Goal: Navigation & Orientation: Find specific page/section

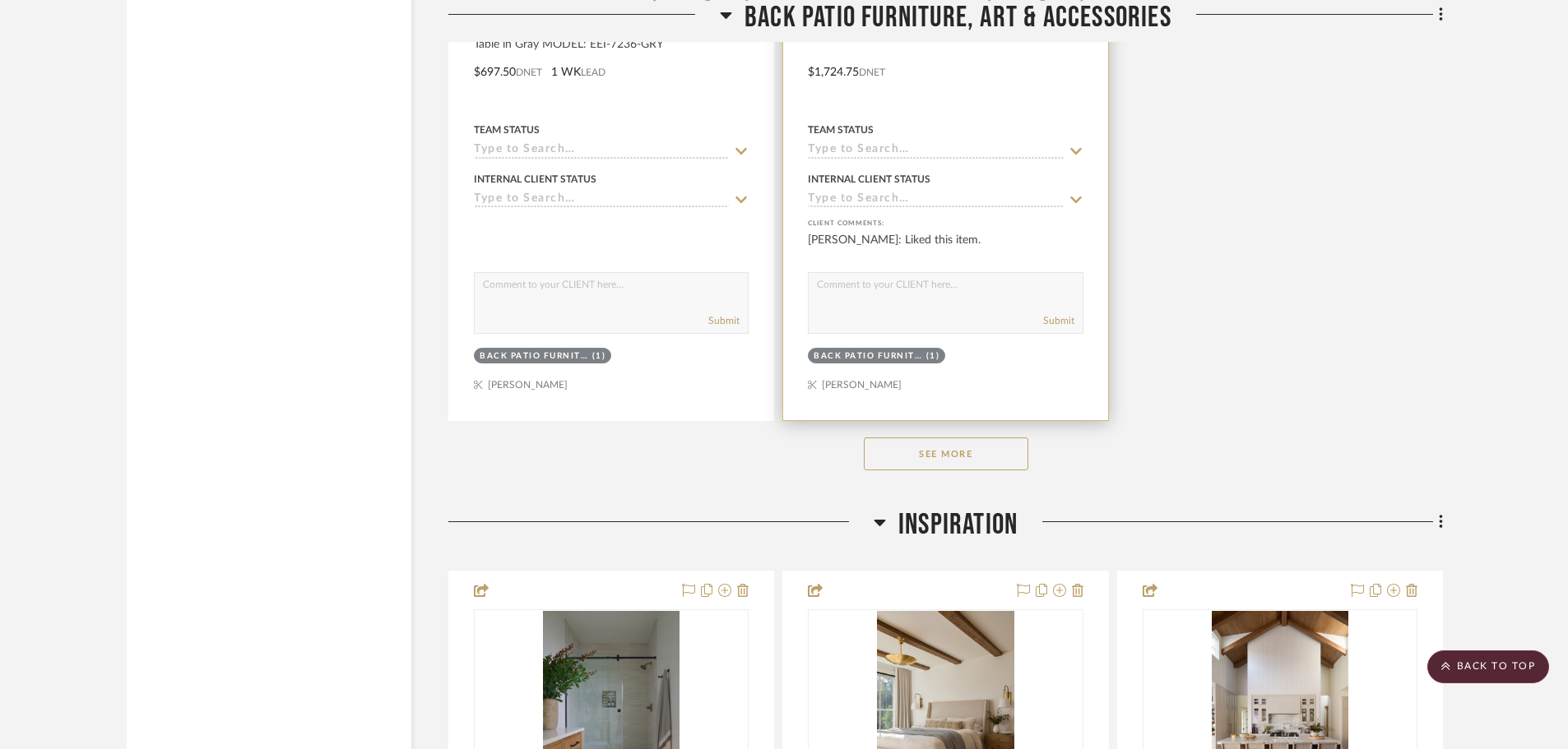
scroll to position [32363, 0]
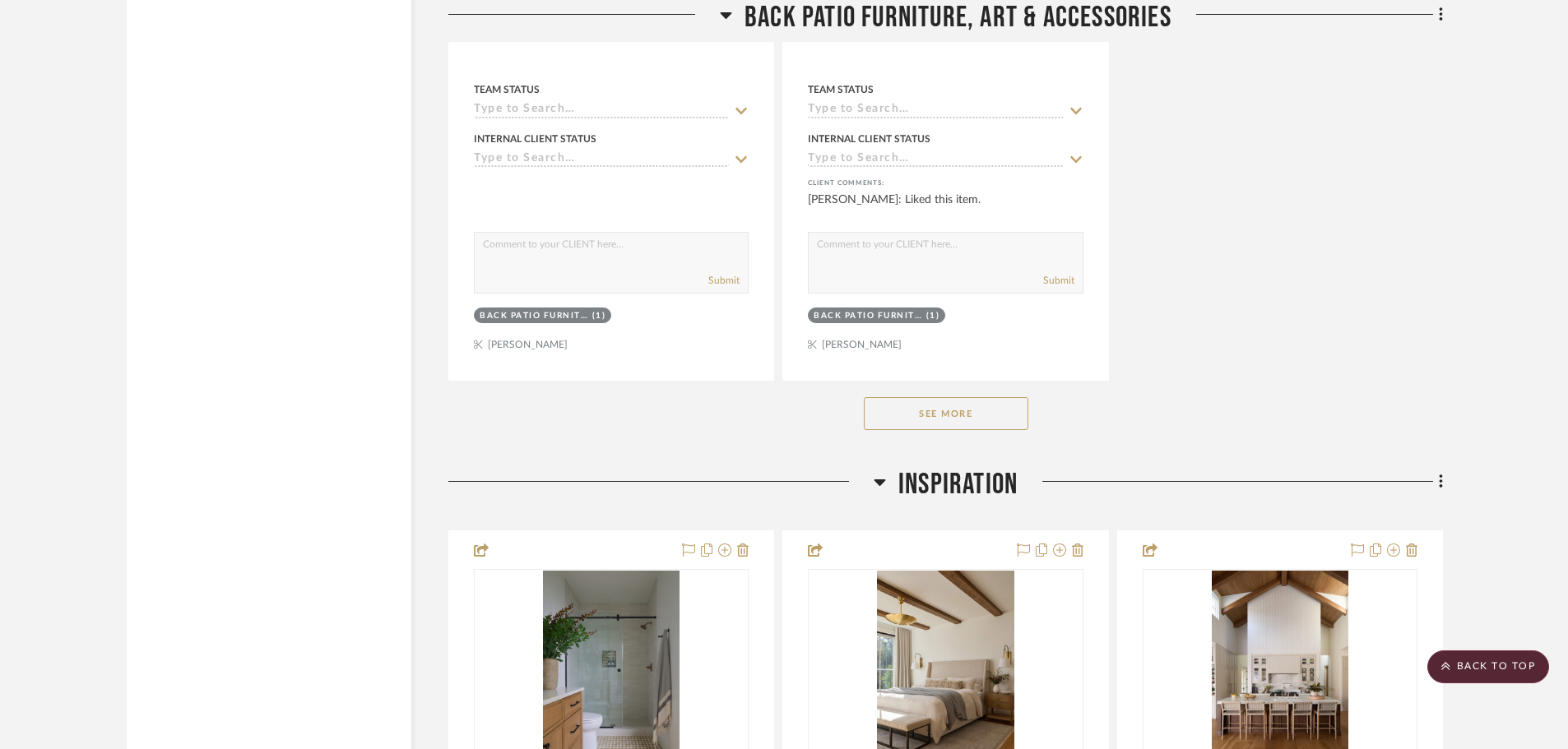
click at [992, 421] on button "See More" at bounding box center [946, 413] width 165 height 33
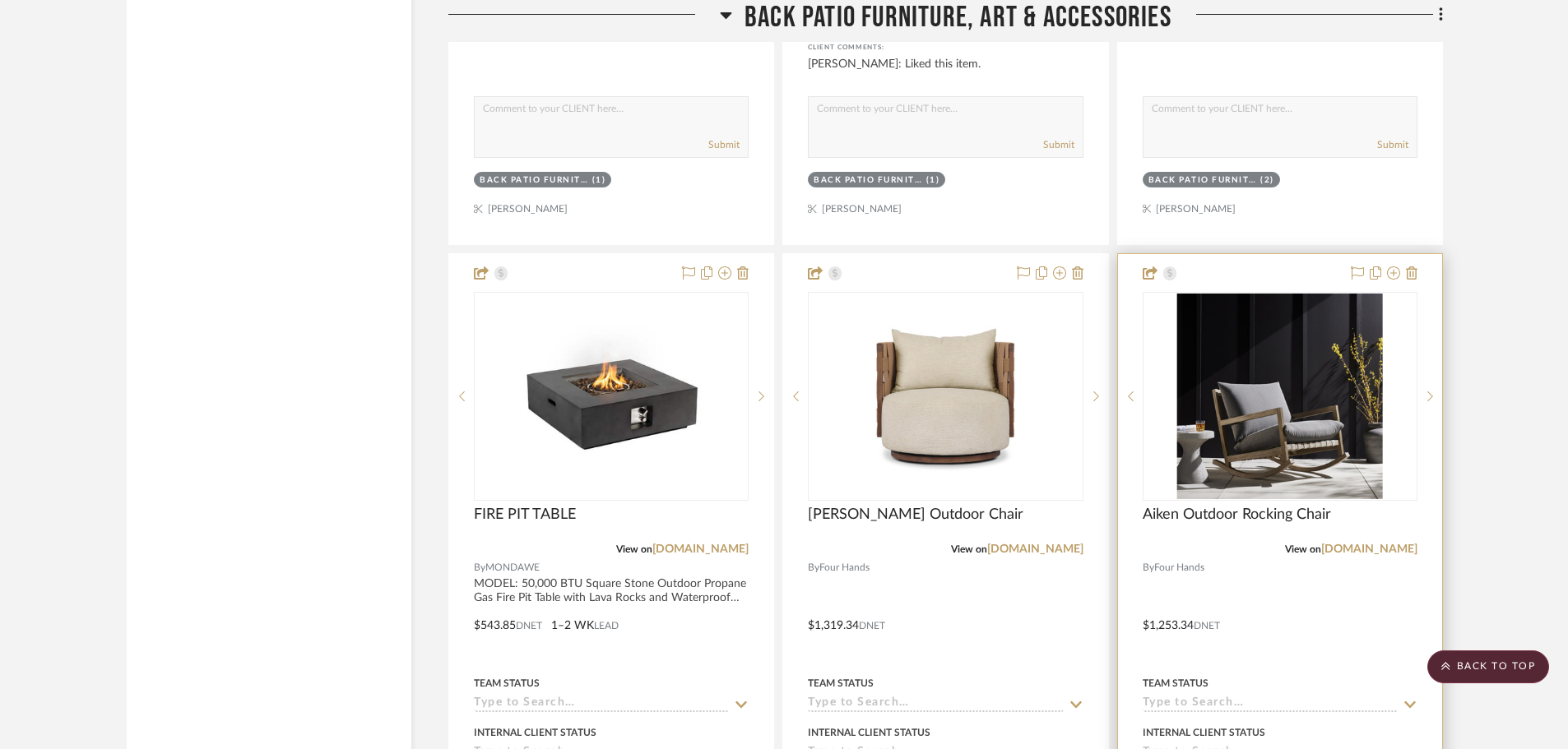
scroll to position [32527, 0]
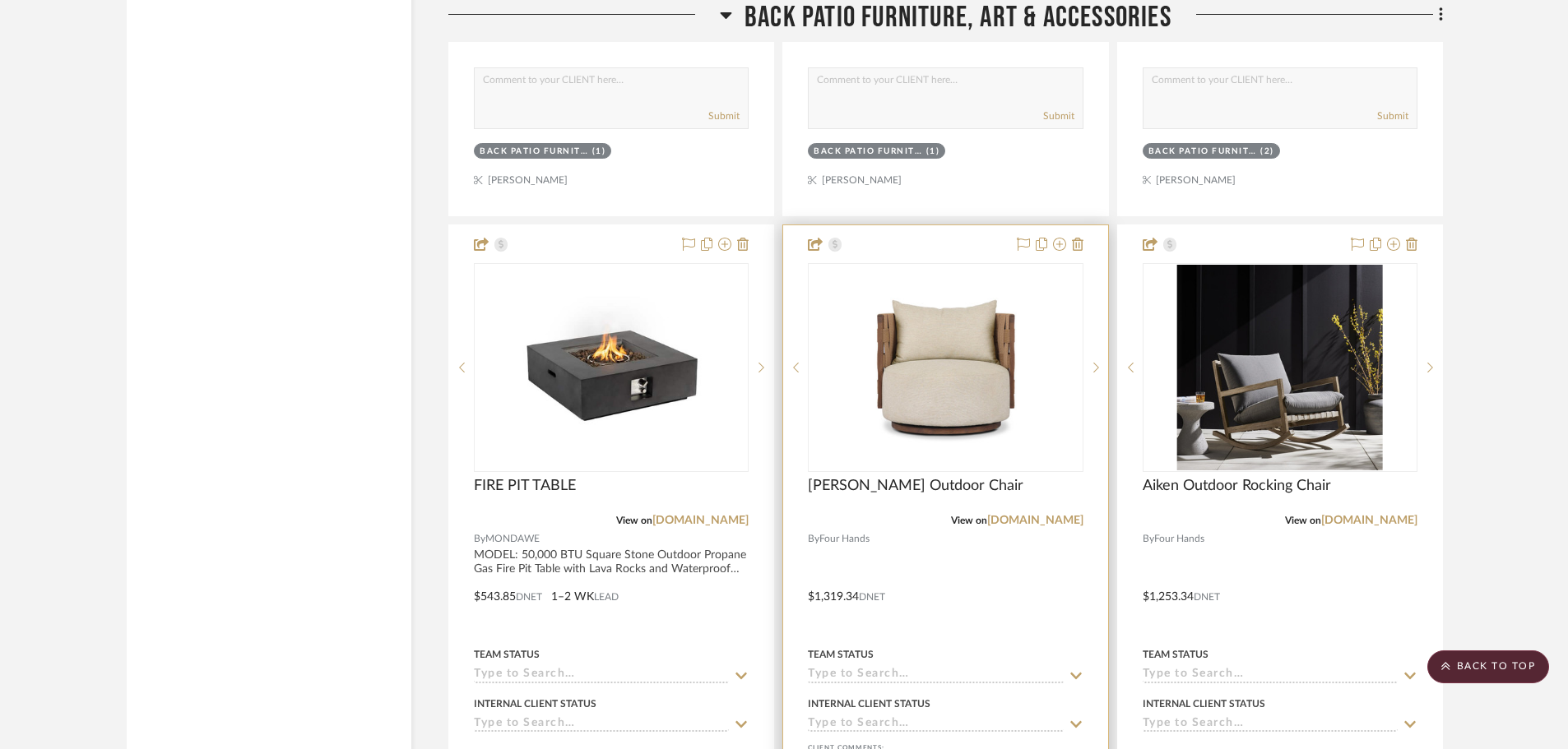
click at [1027, 353] on img "0" at bounding box center [945, 367] width 205 height 205
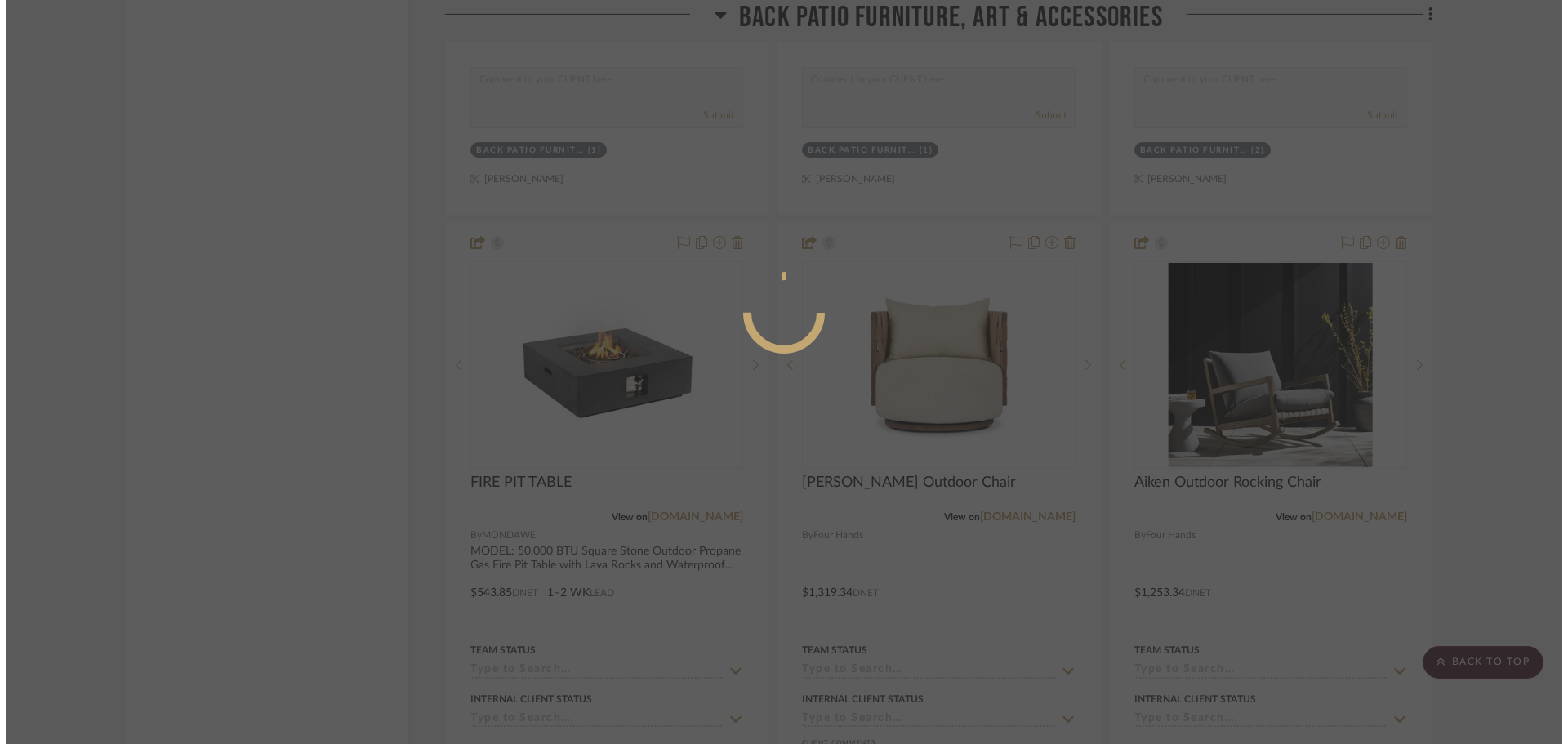
scroll to position [0, 0]
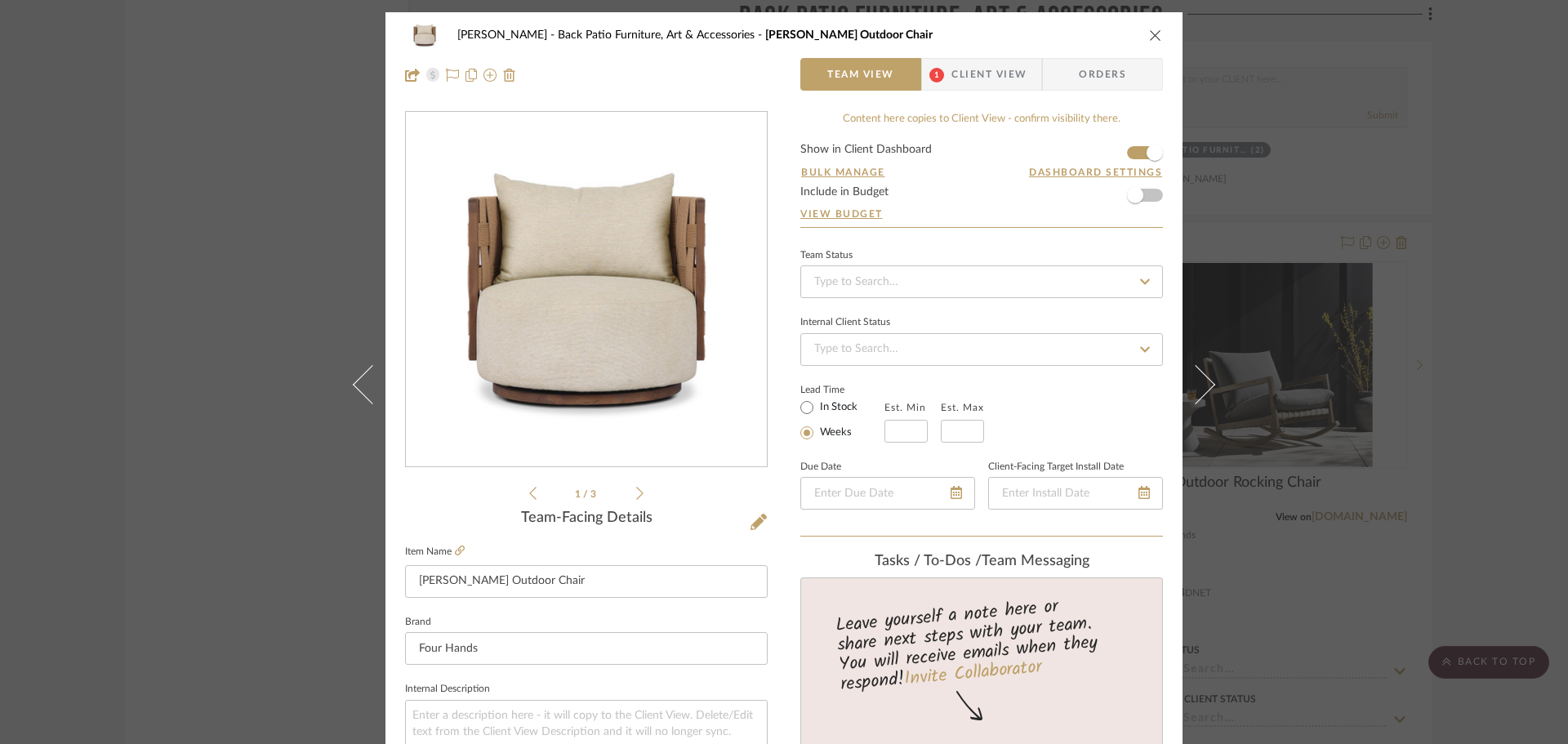
click at [637, 490] on icon at bounding box center [640, 493] width 7 height 13
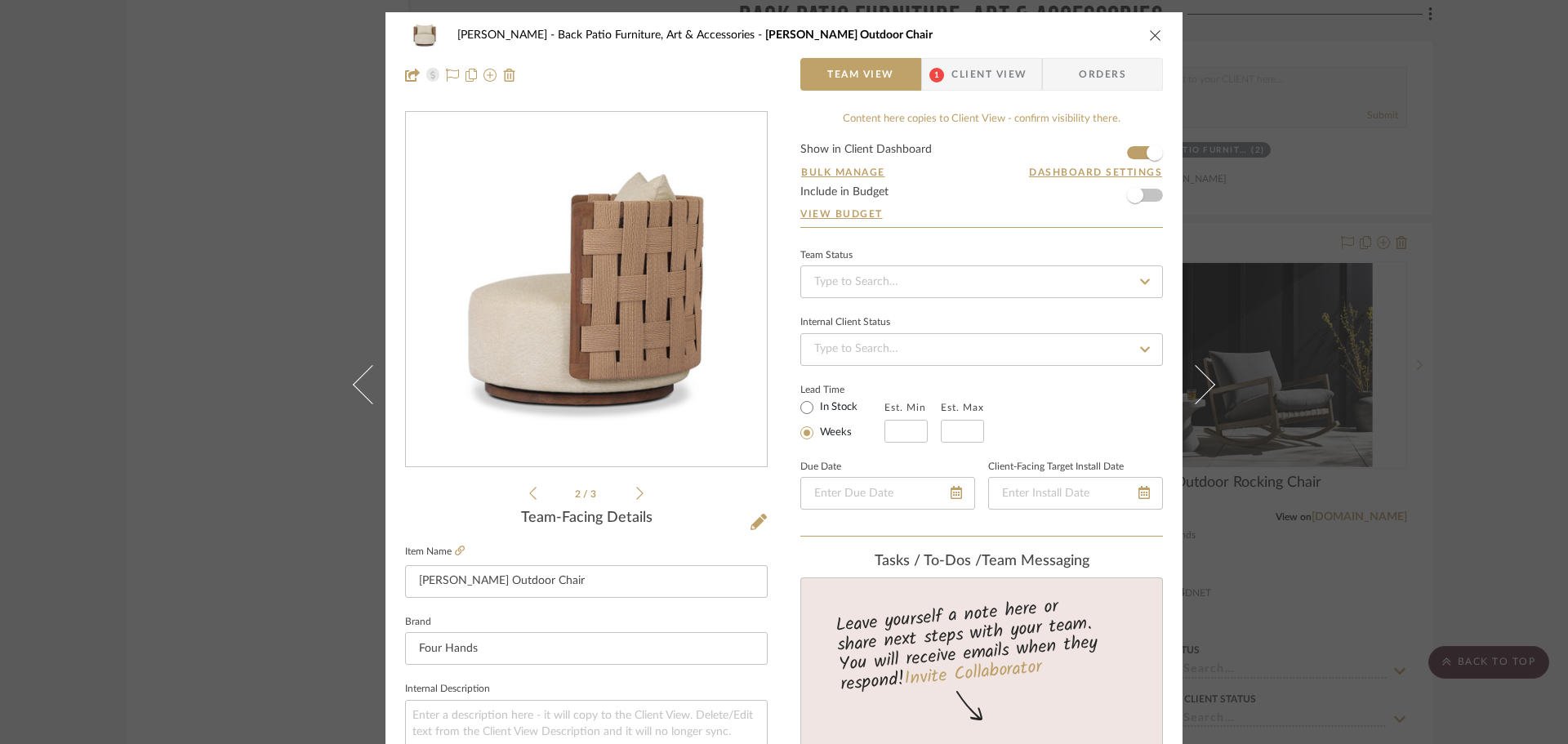
click at [637, 490] on icon at bounding box center [640, 493] width 7 height 13
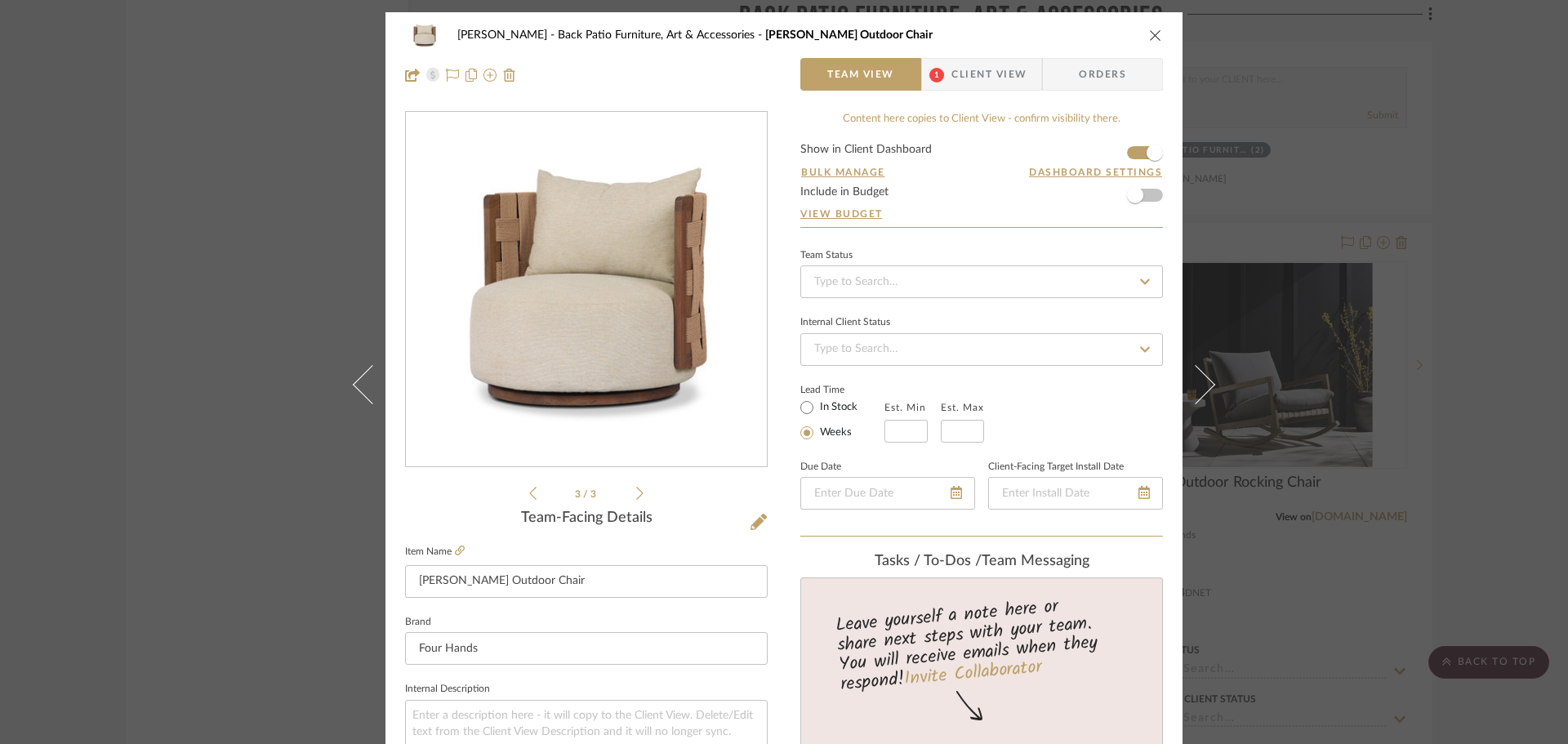
click at [1149, 34] on icon "close" at bounding box center [1155, 34] width 13 height 13
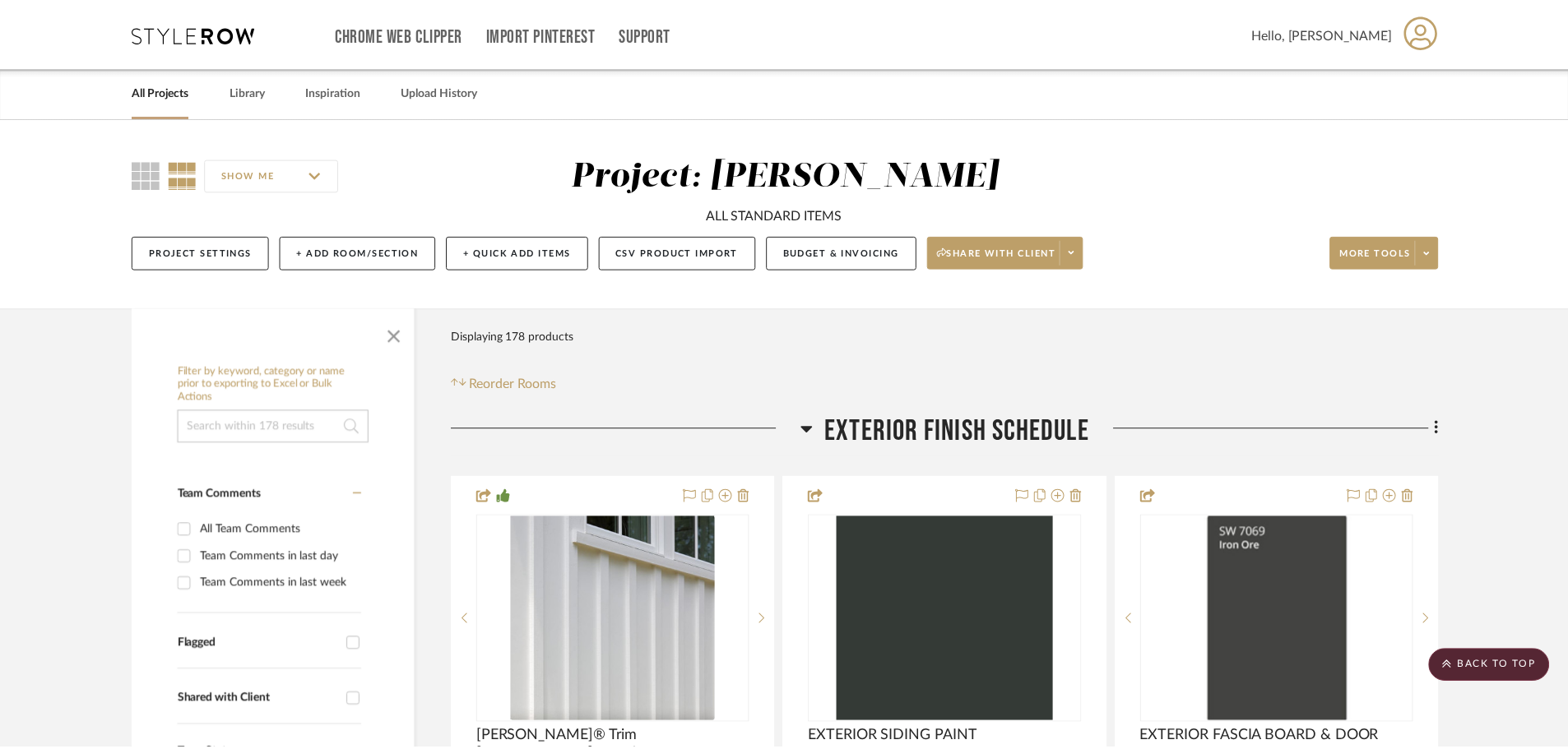
scroll to position [32527, 0]
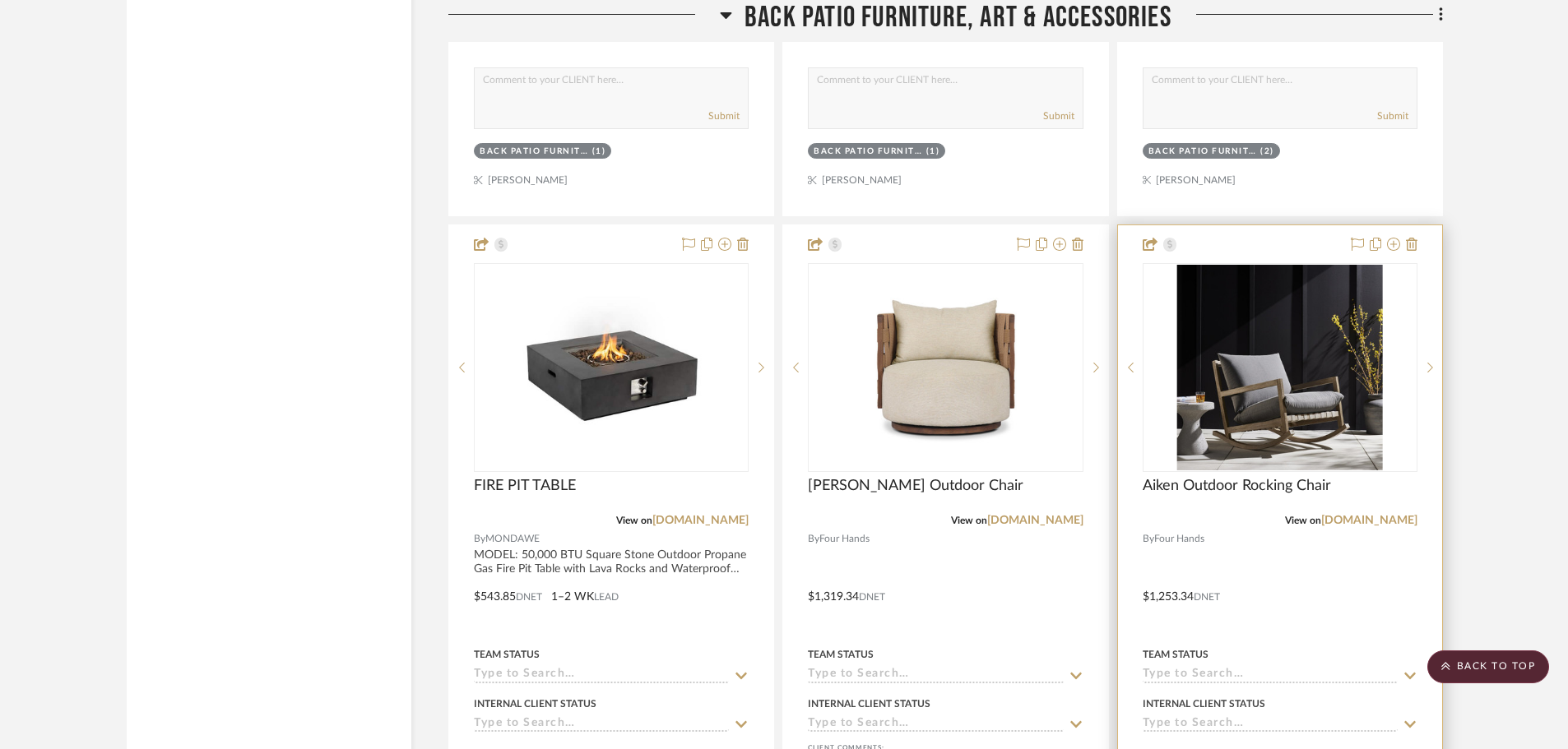
click at [1297, 364] on img "0" at bounding box center [1279, 367] width 205 height 205
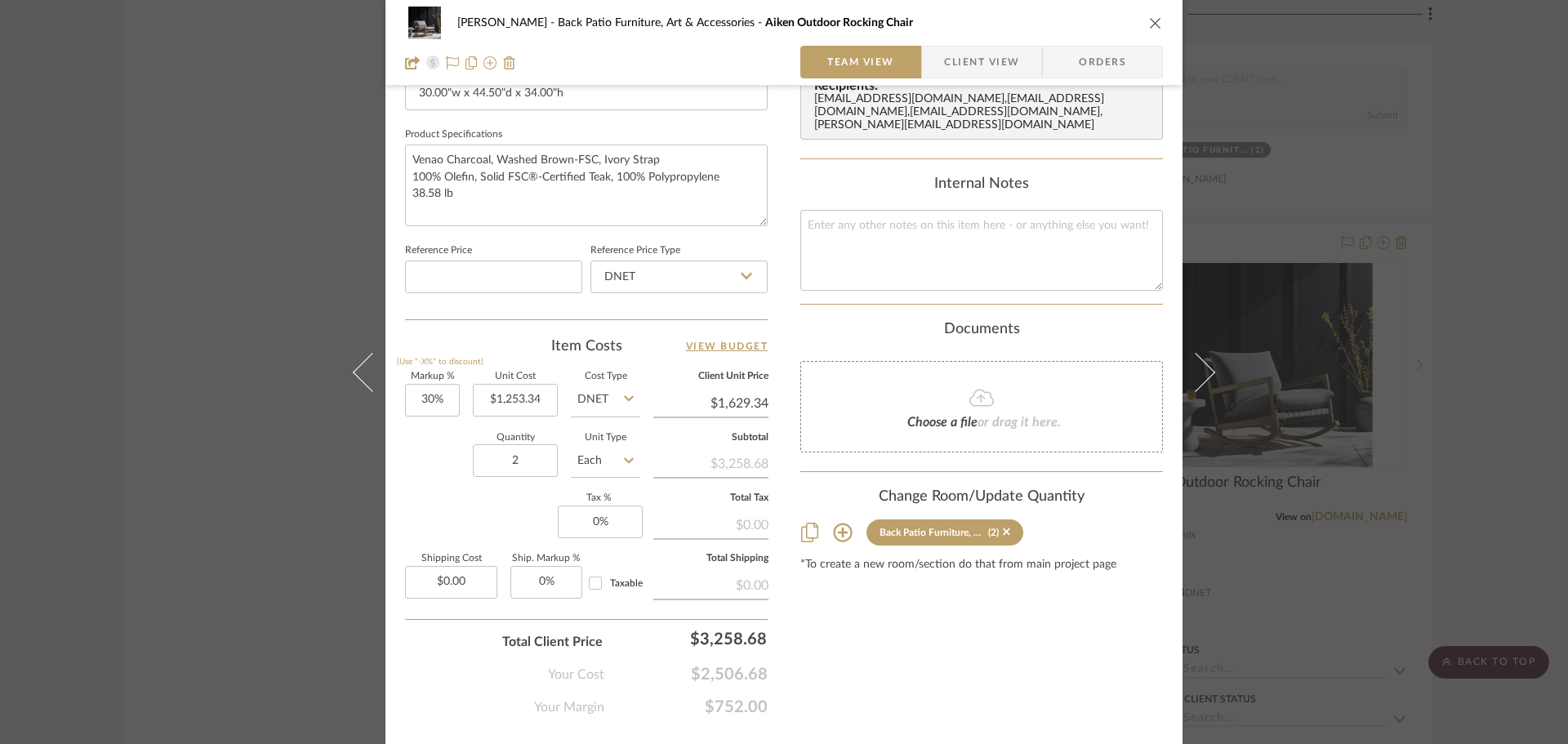
scroll to position [777, 0]
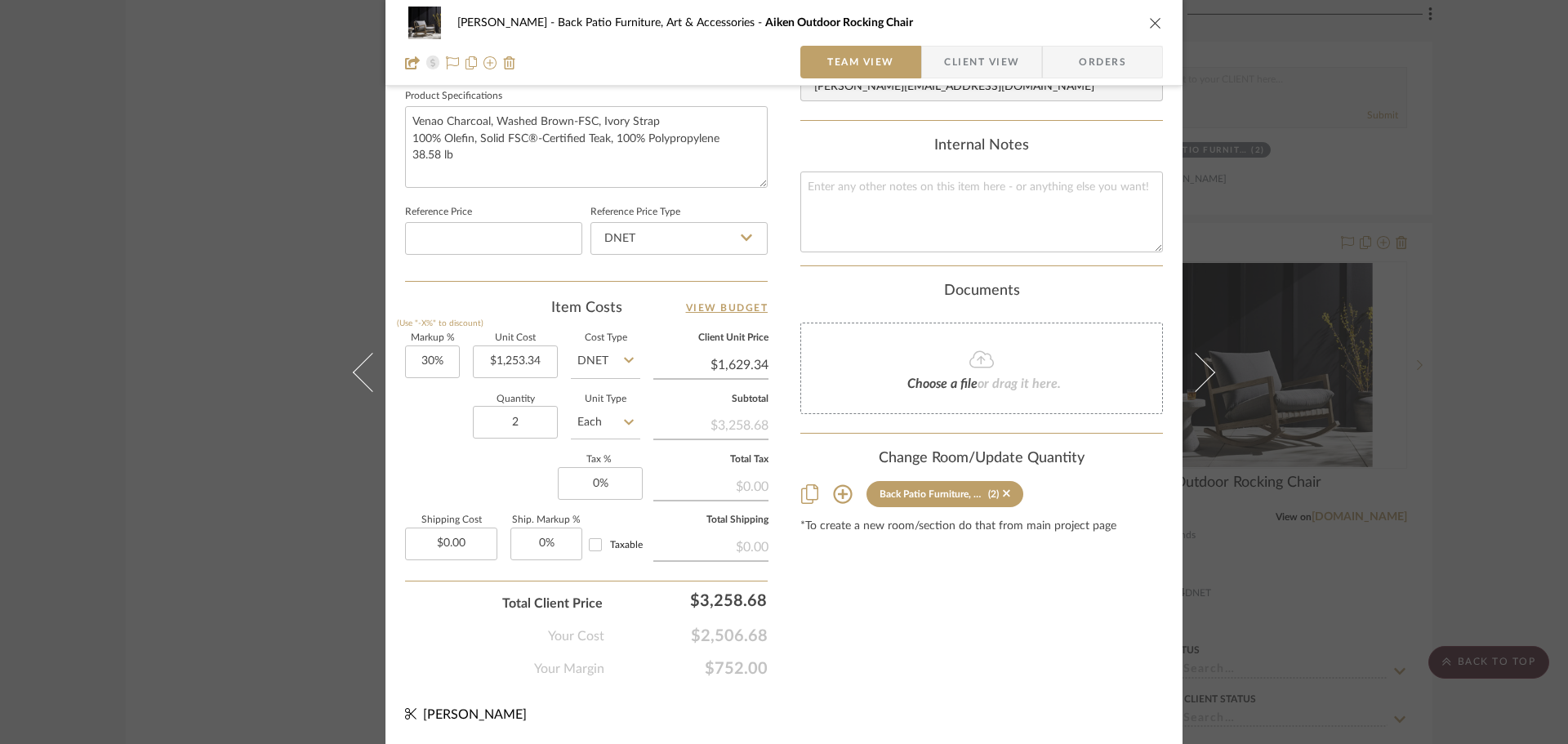
click at [1153, 17] on icon "close" at bounding box center [1155, 23] width 13 height 13
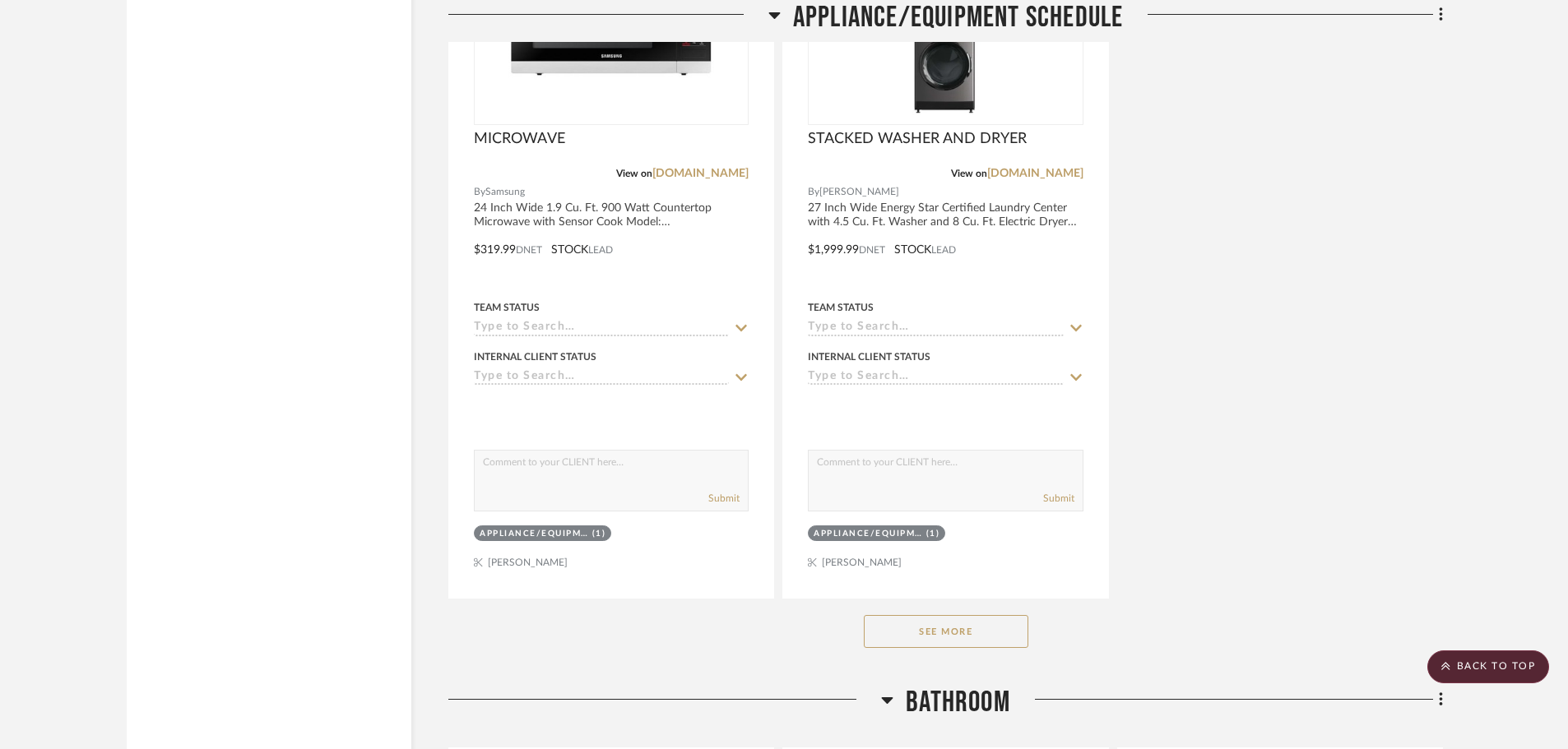
scroll to position [20074, 0]
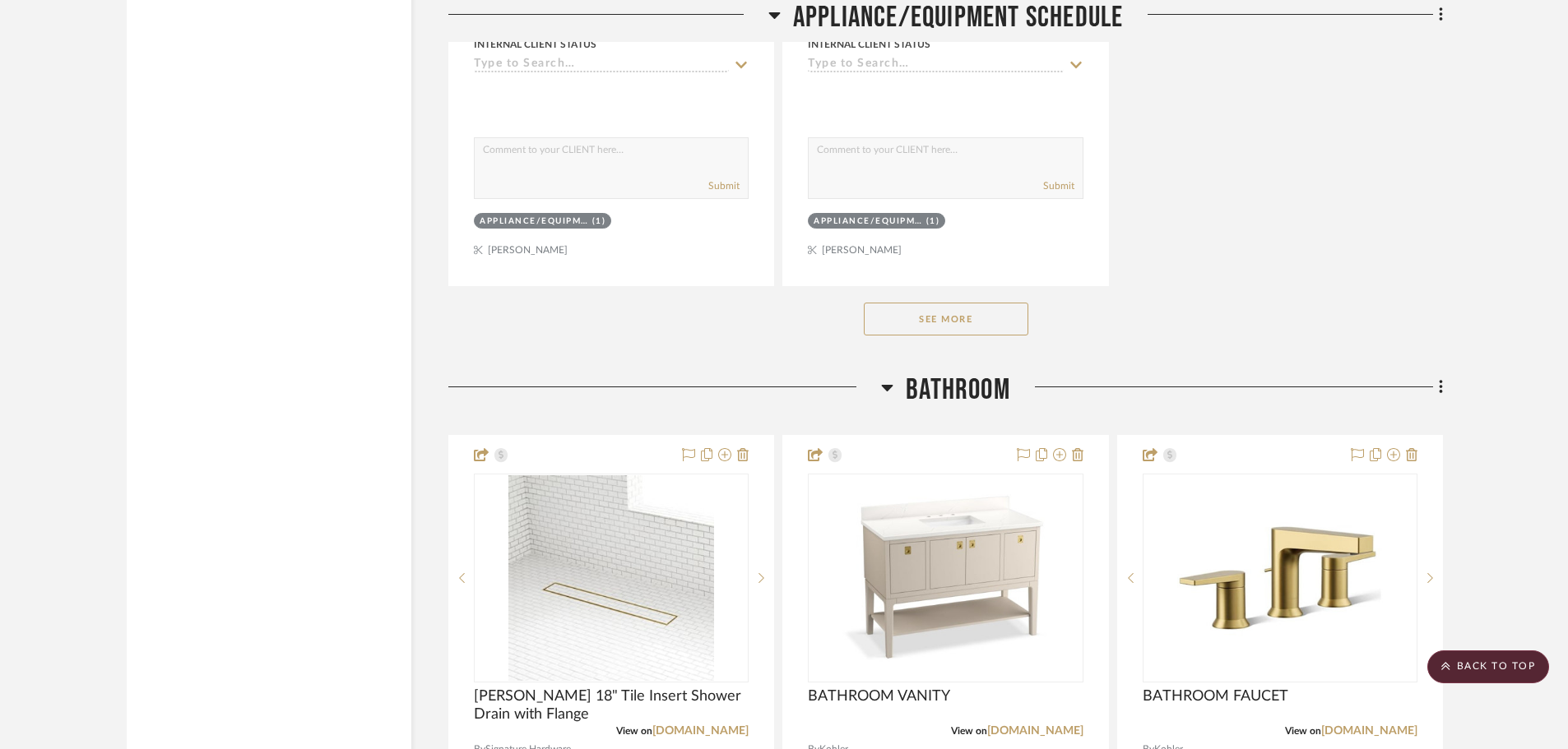
click at [957, 327] on button "See More" at bounding box center [946, 318] width 165 height 33
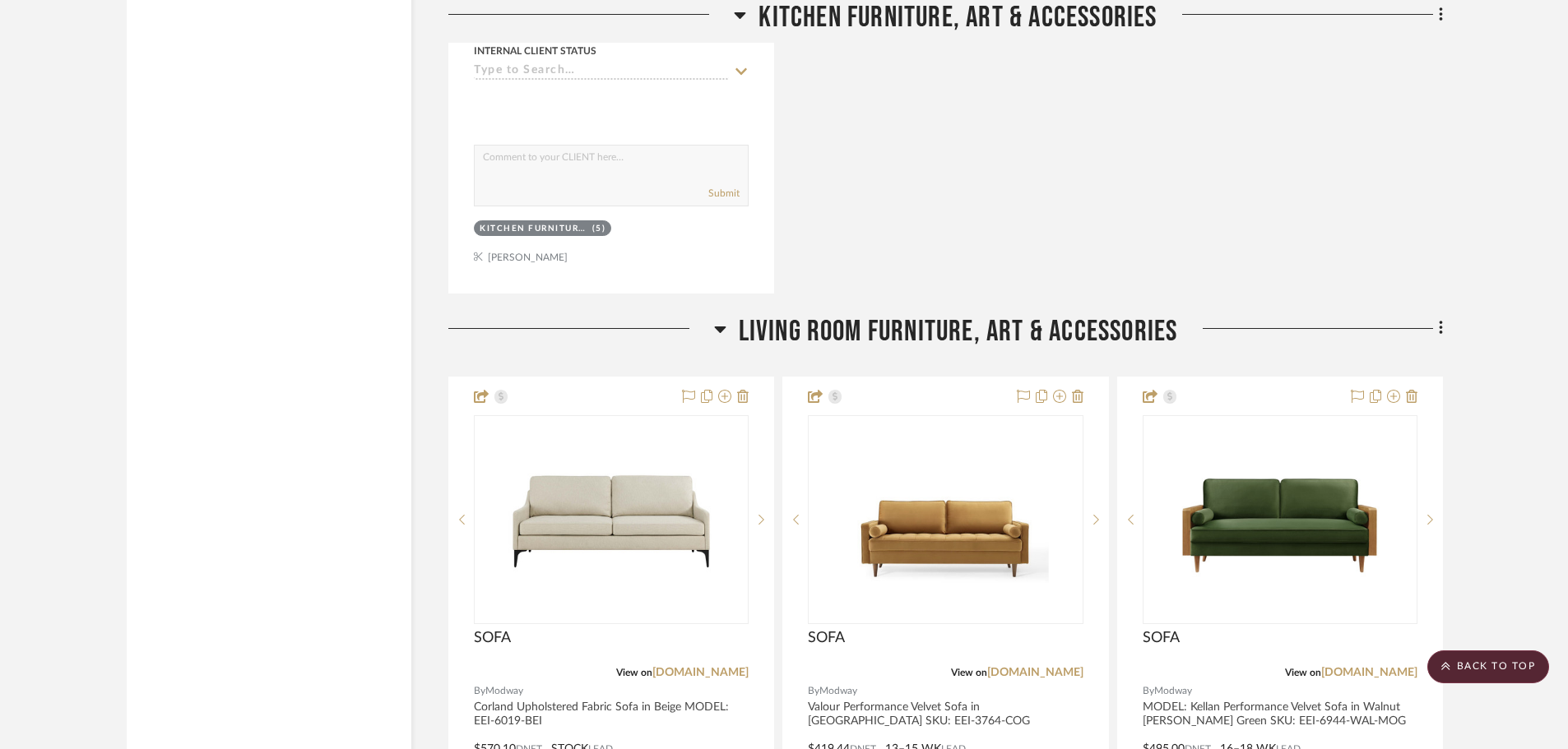
scroll to position [23939, 0]
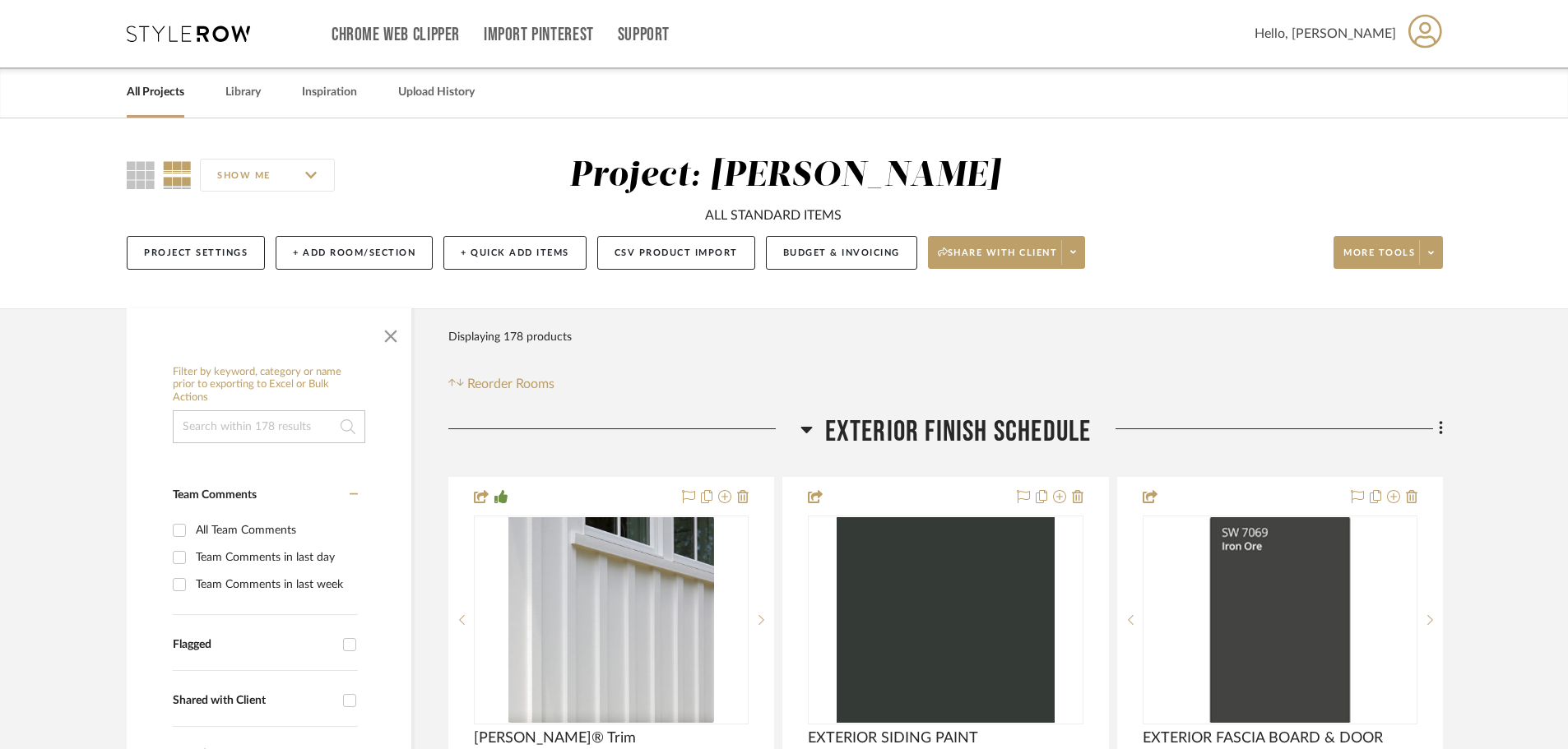
click at [166, 100] on link "All Projects" at bounding box center [156, 92] width 58 height 22
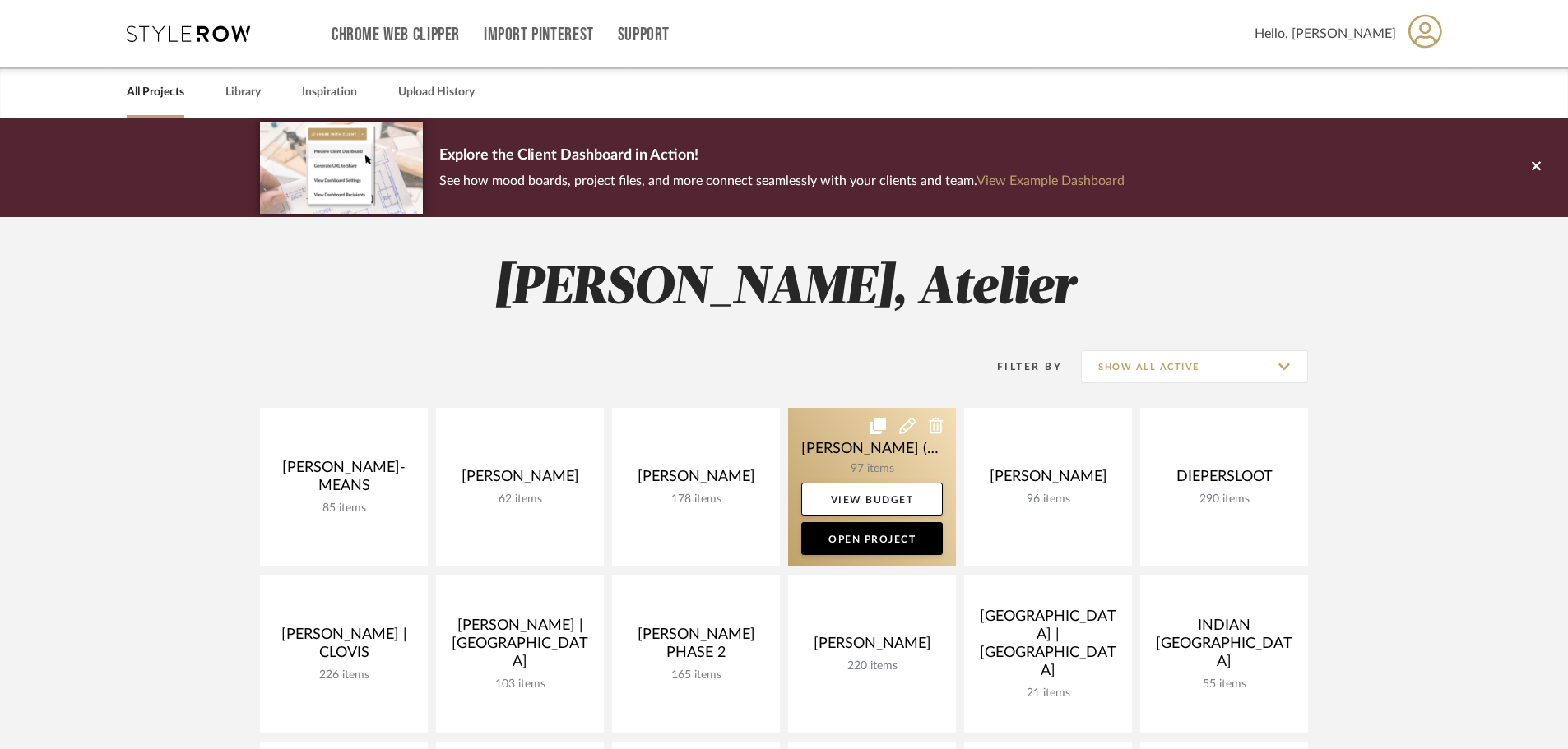
click at [835, 456] on link at bounding box center [871, 487] width 168 height 159
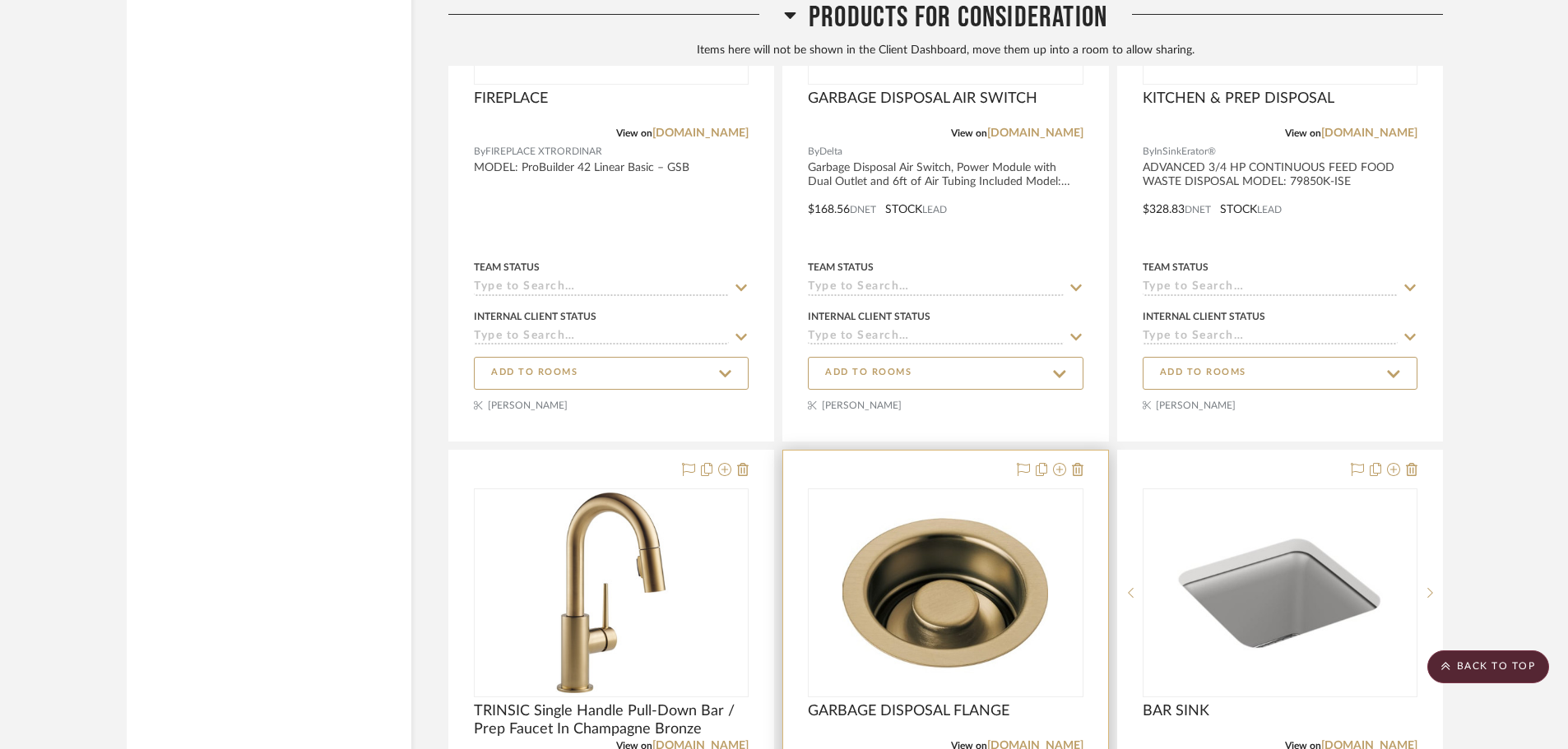
scroll to position [15377, 0]
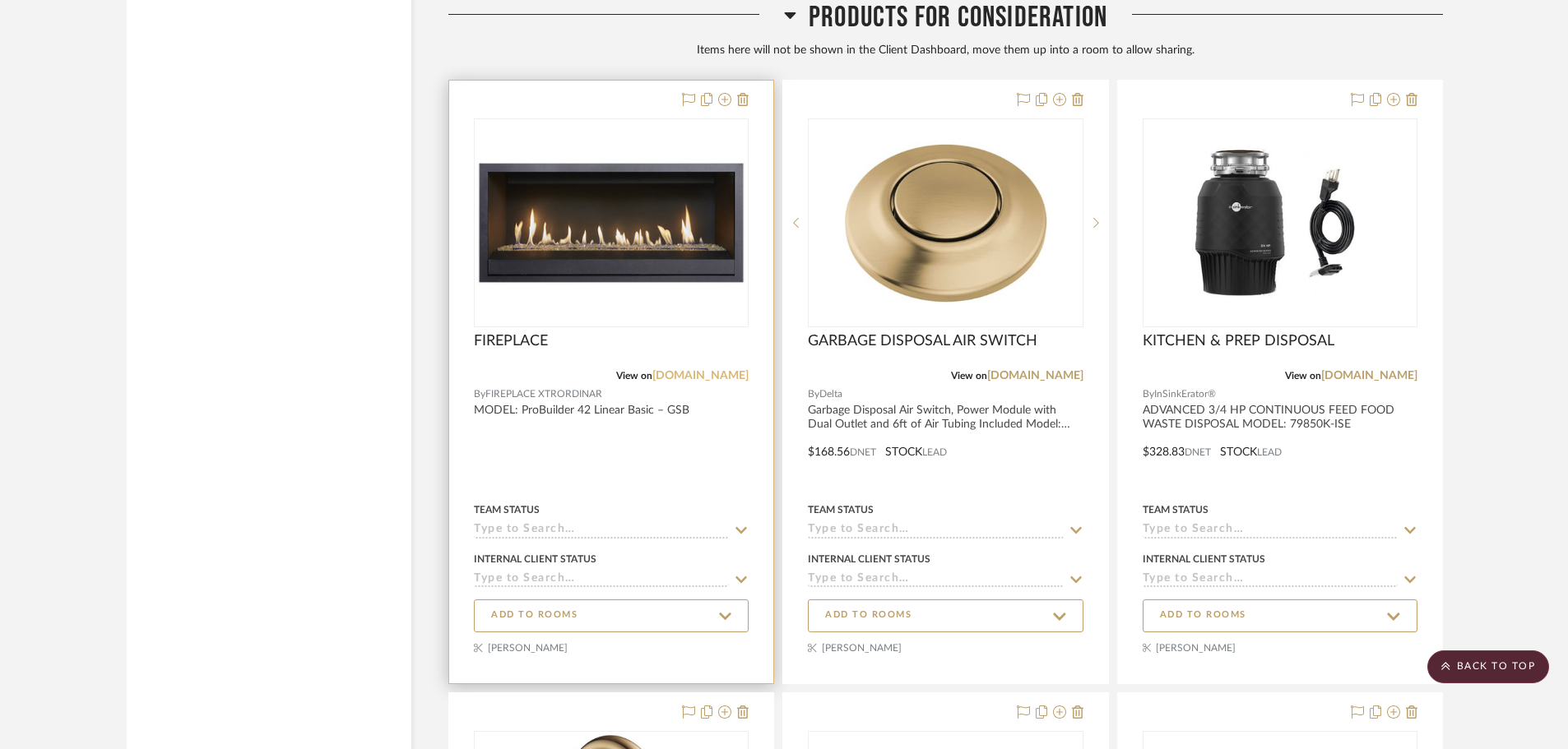
click at [737, 370] on link "fireplacex.com" at bounding box center [700, 376] width 96 height 12
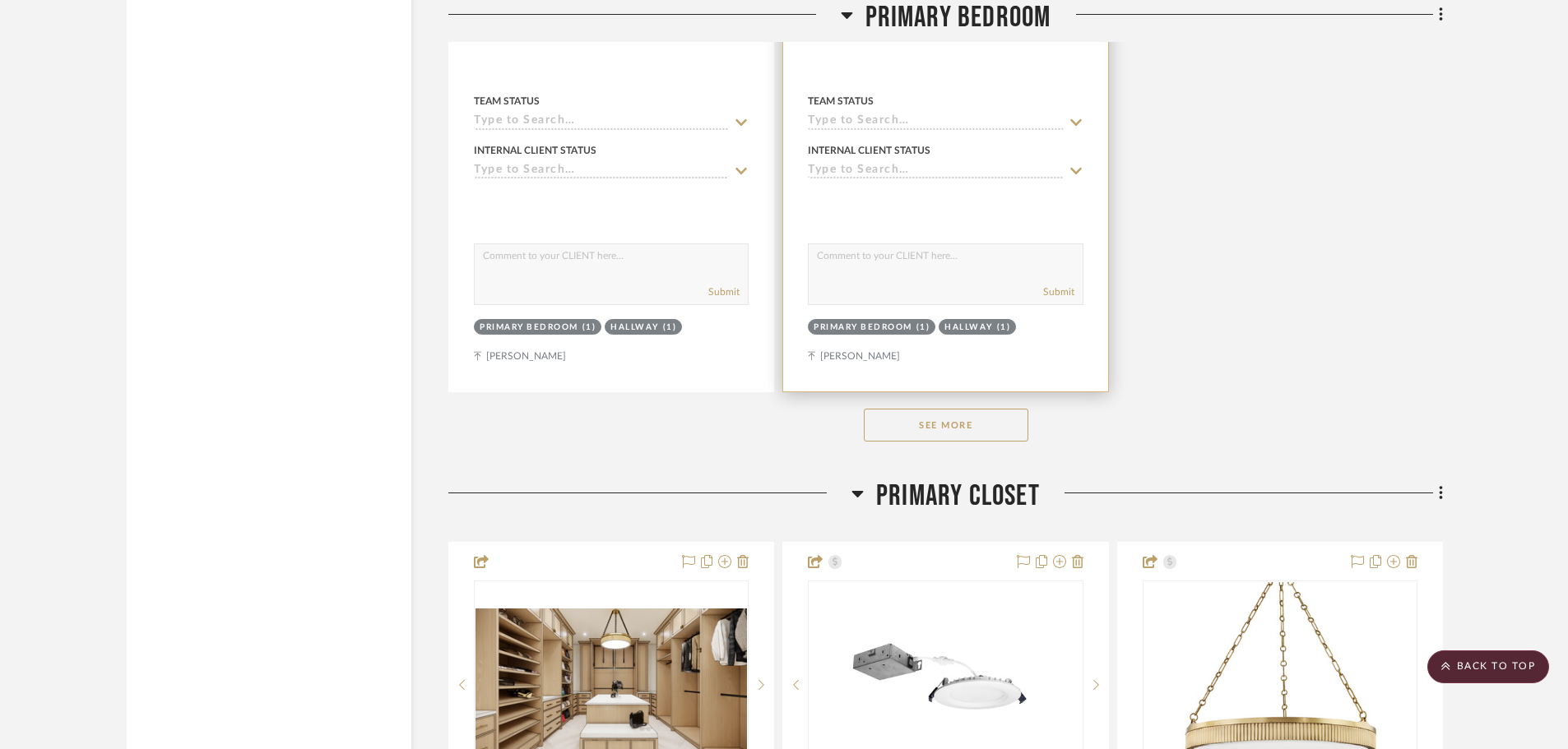
scroll to position [11594, 0]
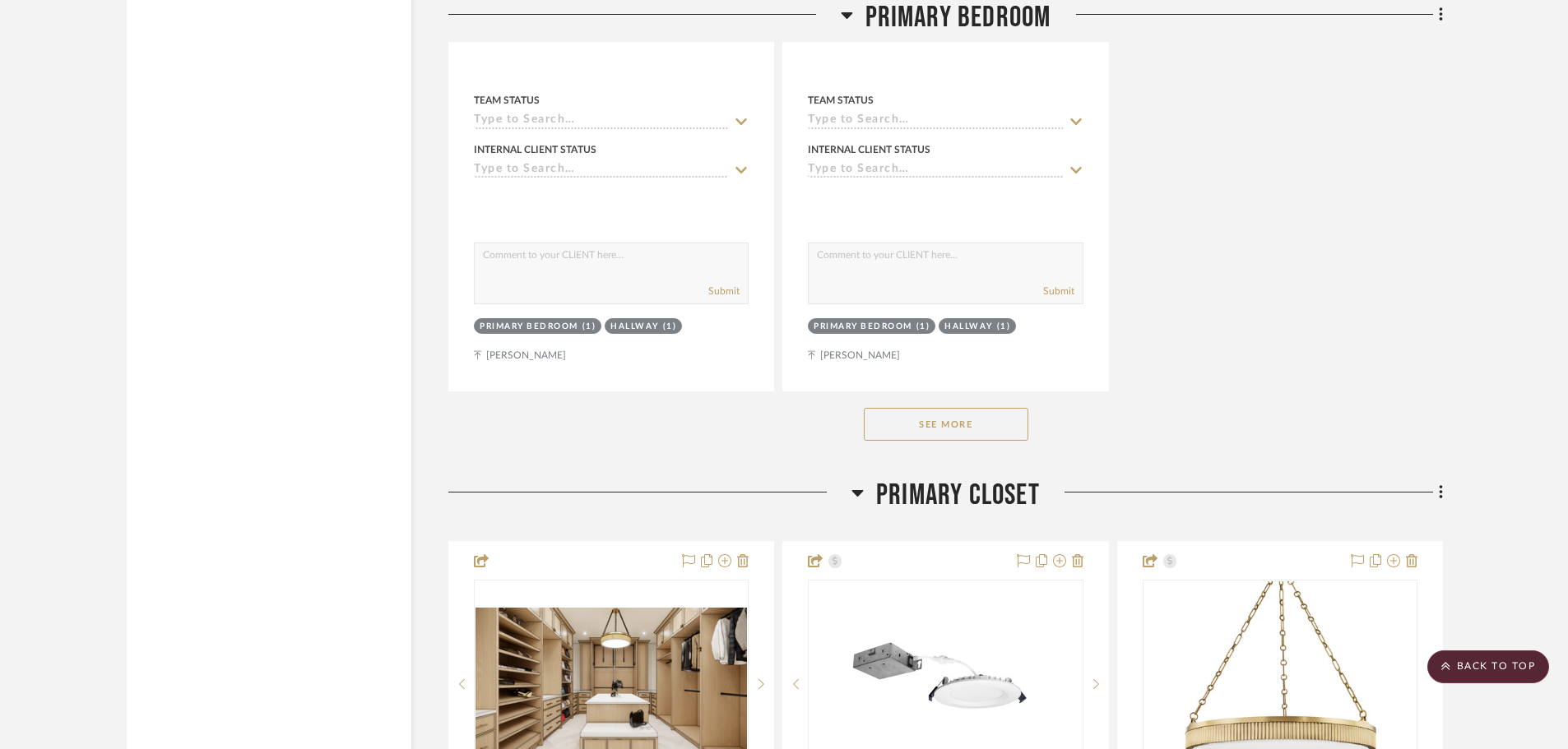
click at [940, 408] on button "See More" at bounding box center [946, 424] width 165 height 33
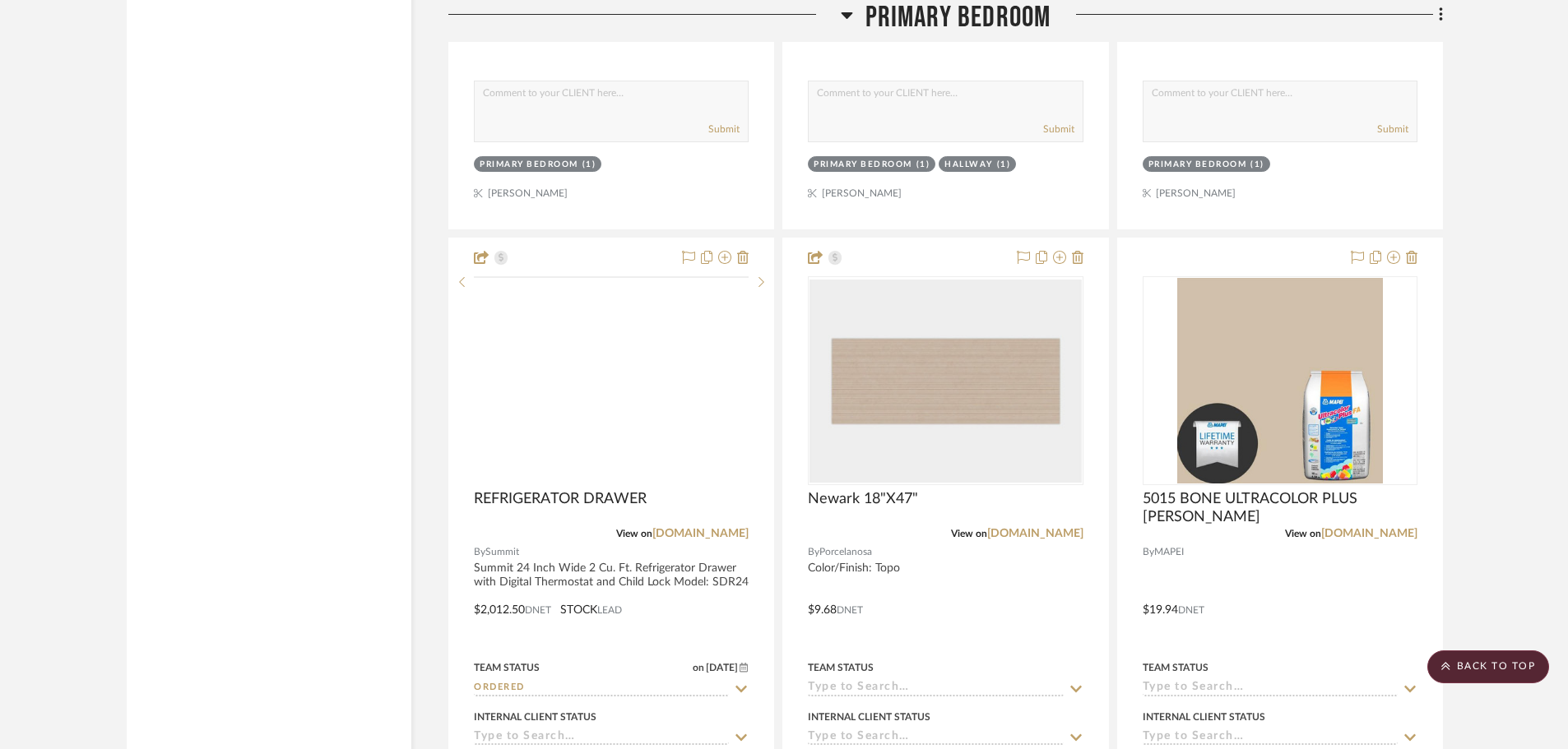
scroll to position [12581, 0]
